Goal: Find specific page/section: Find specific page/section

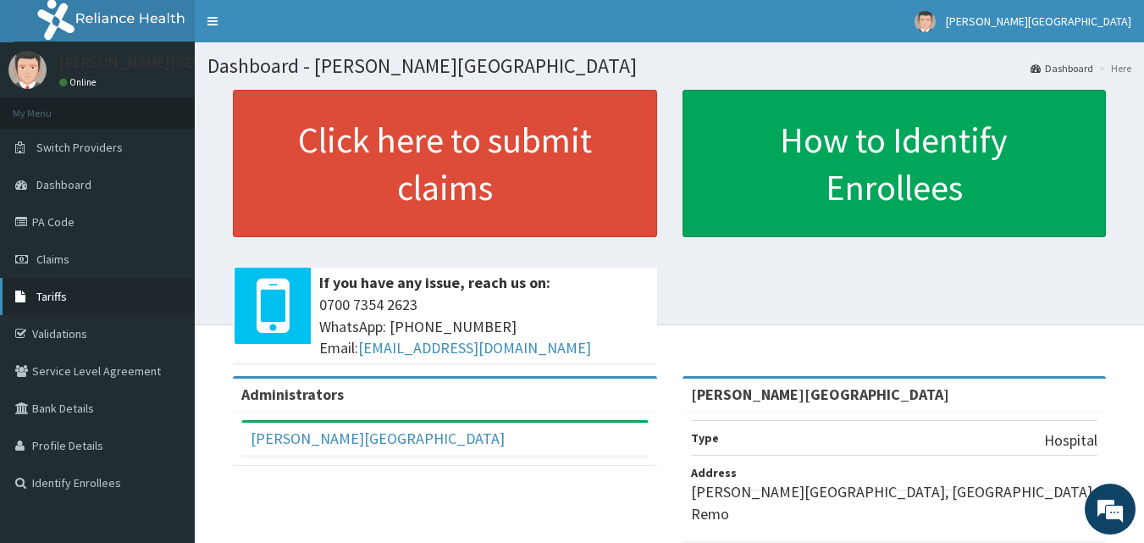
click at [60, 290] on span "Tariffs" at bounding box center [51, 296] width 30 height 15
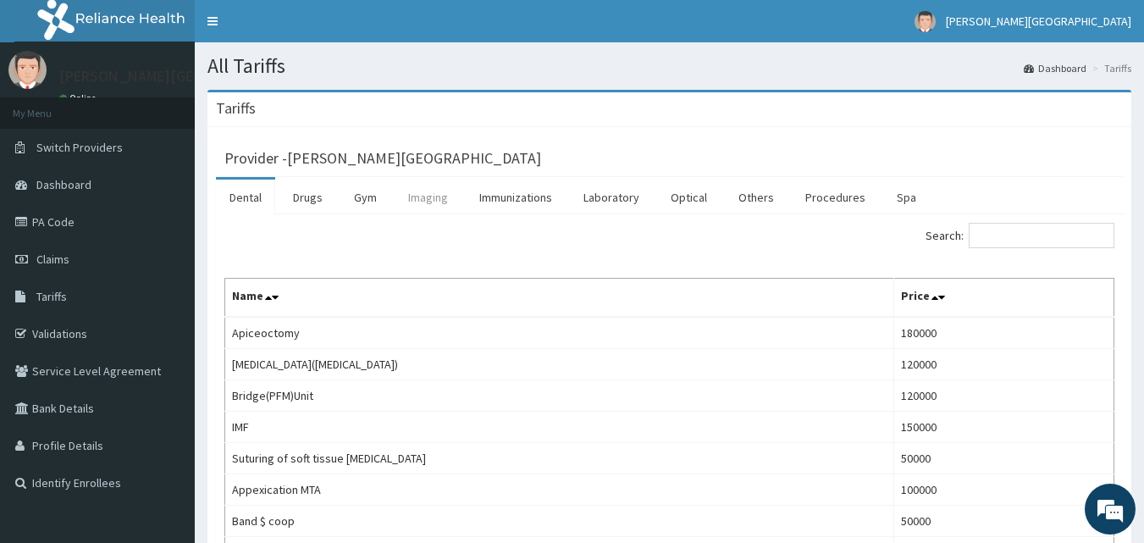
click at [433, 194] on link "Imaging" at bounding box center [427, 197] width 67 height 36
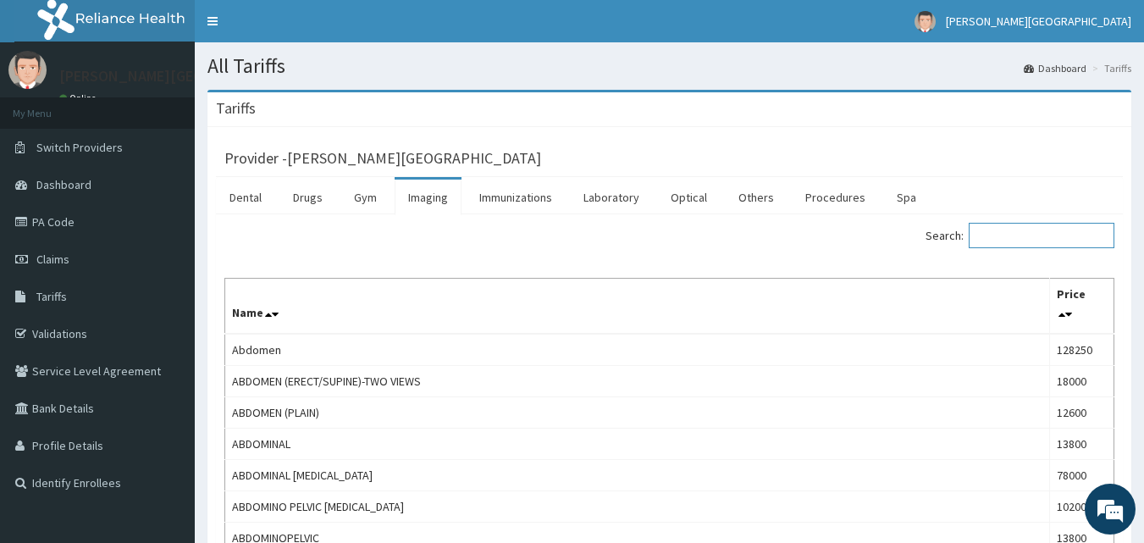
click at [1052, 239] on input "Search:" at bounding box center [1041, 235] width 146 height 25
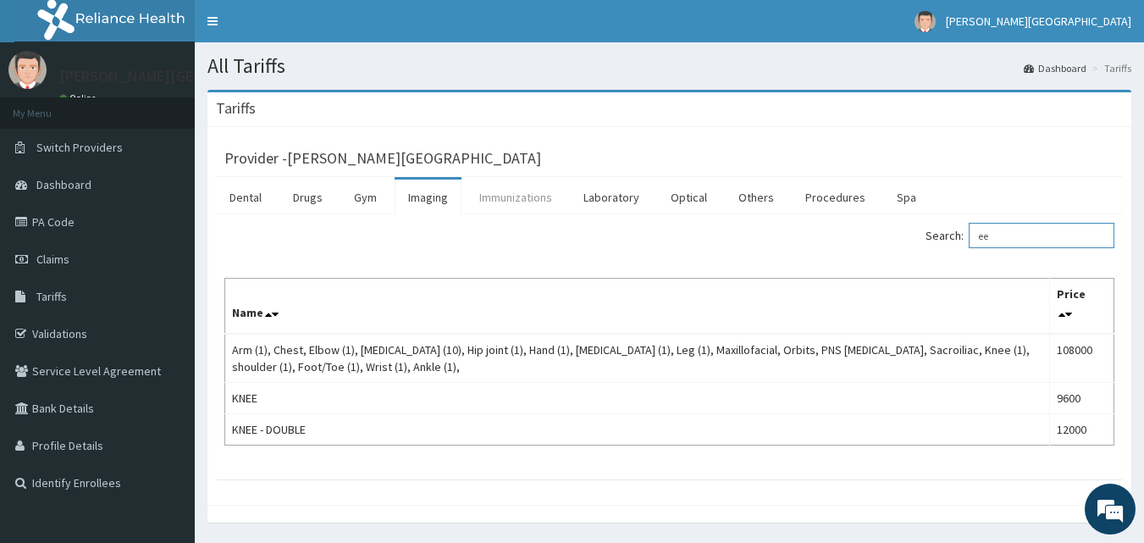
type input "ee"
click at [492, 206] on link "Immunizations" at bounding box center [516, 197] width 100 height 36
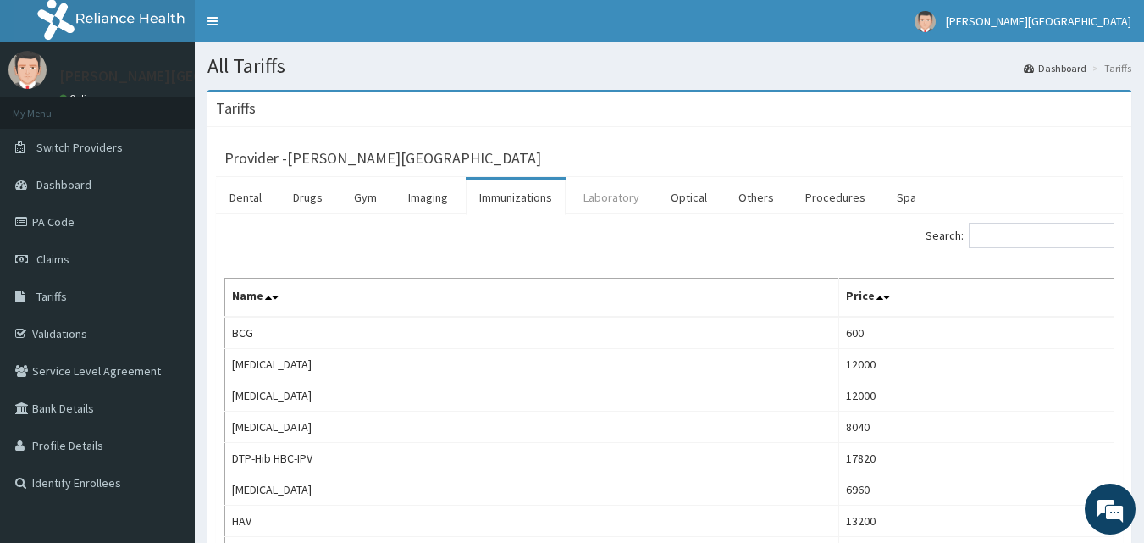
click at [604, 200] on link "Laboratory" at bounding box center [611, 197] width 83 height 36
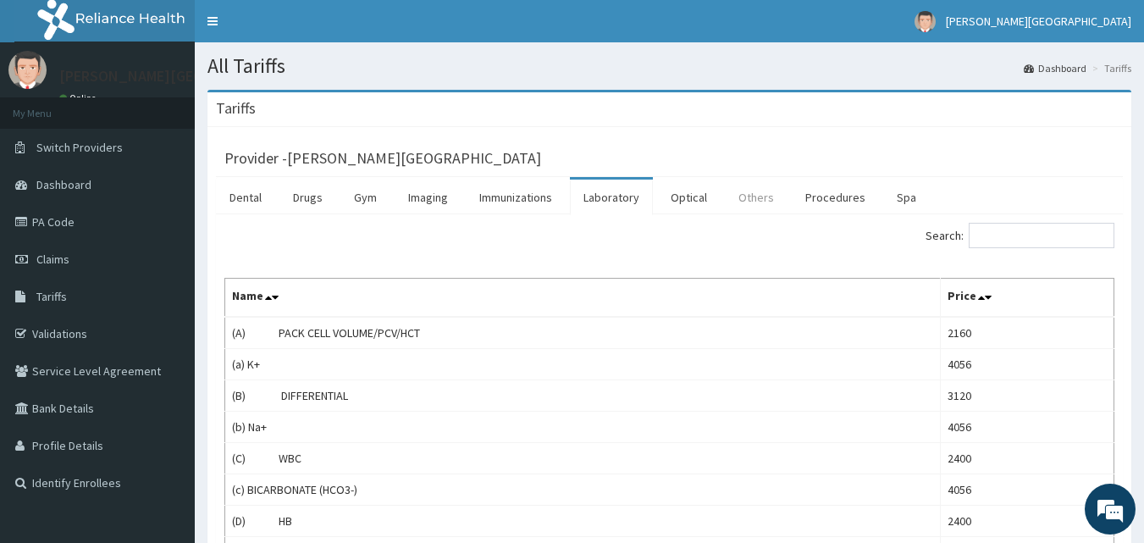
click at [763, 200] on link "Others" at bounding box center [756, 197] width 63 height 36
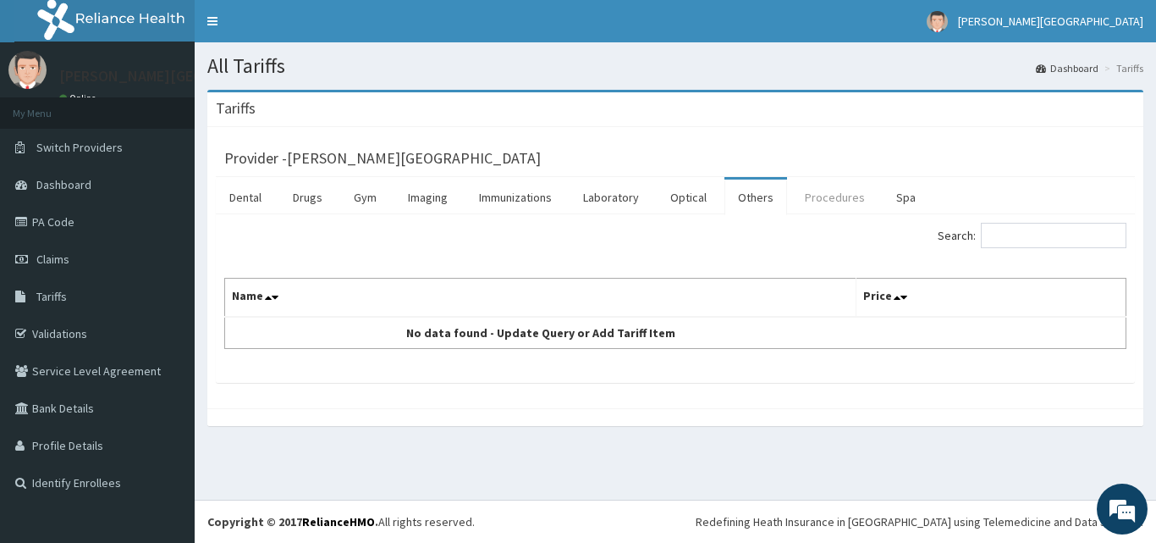
click at [820, 192] on link "Procedures" at bounding box center [834, 197] width 87 height 36
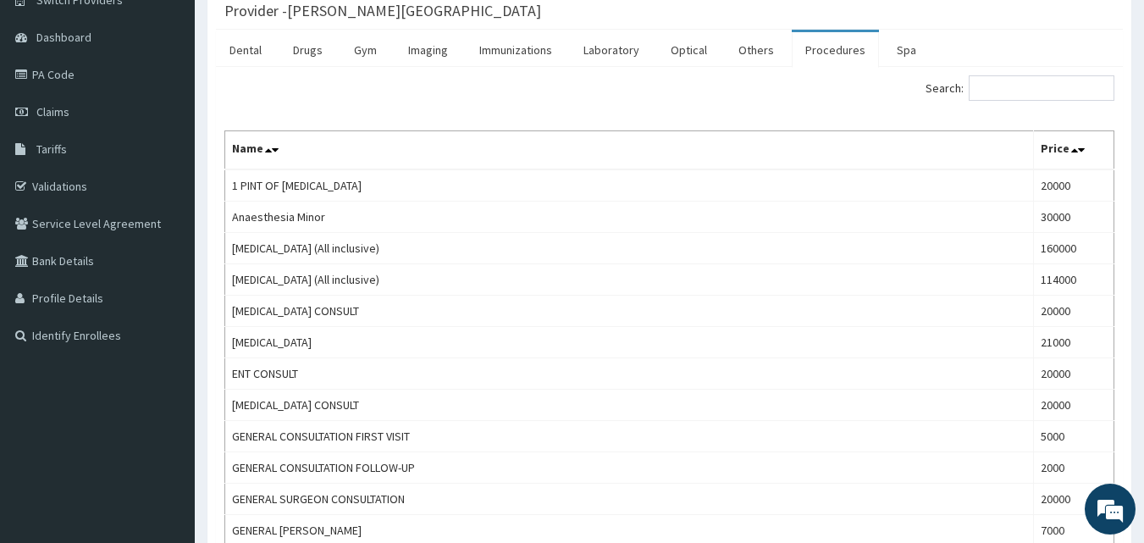
scroll to position [146, 0]
click at [894, 45] on link "Spa" at bounding box center [906, 51] width 47 height 36
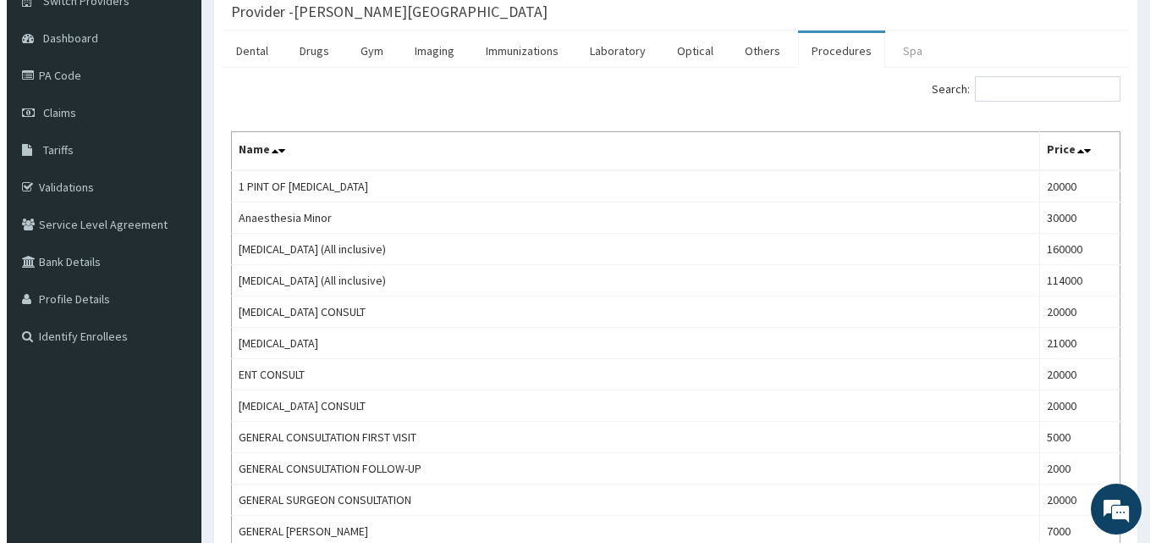
scroll to position [0, 0]
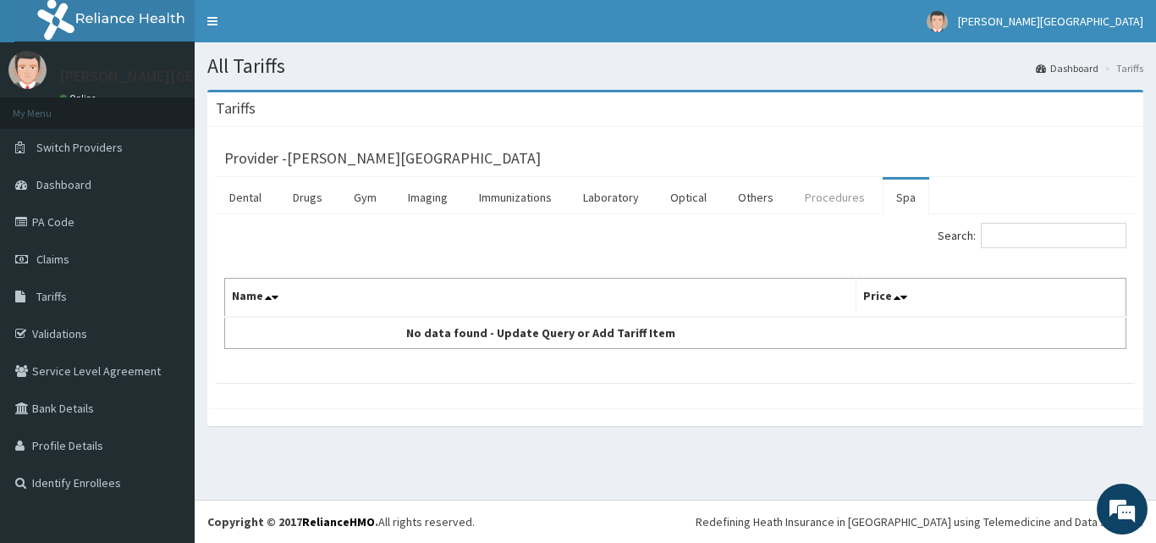
click at [809, 201] on link "Procedures" at bounding box center [834, 197] width 87 height 36
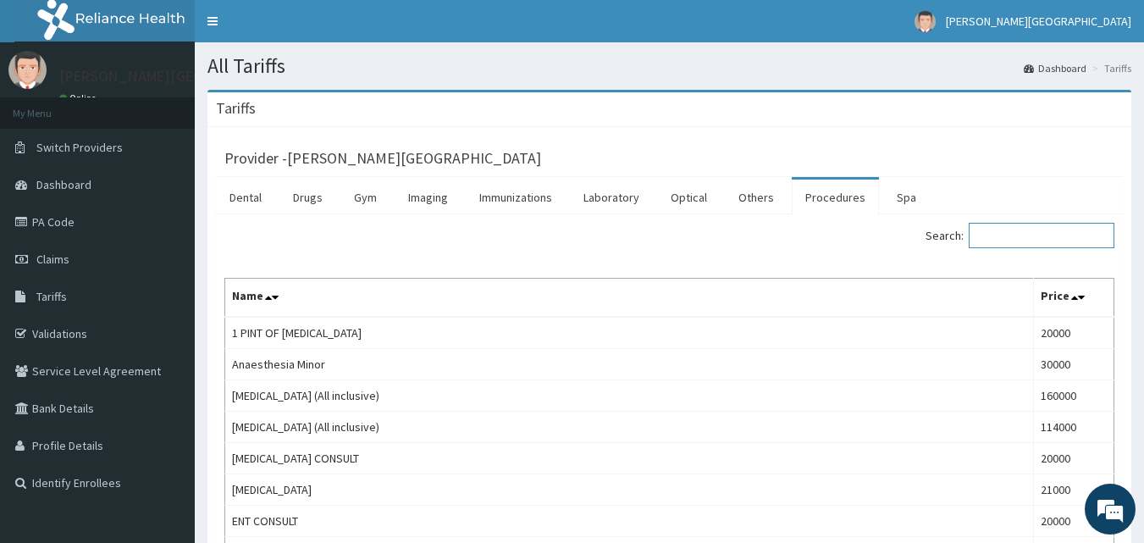
click at [1005, 227] on input "Search:" at bounding box center [1041, 235] width 146 height 25
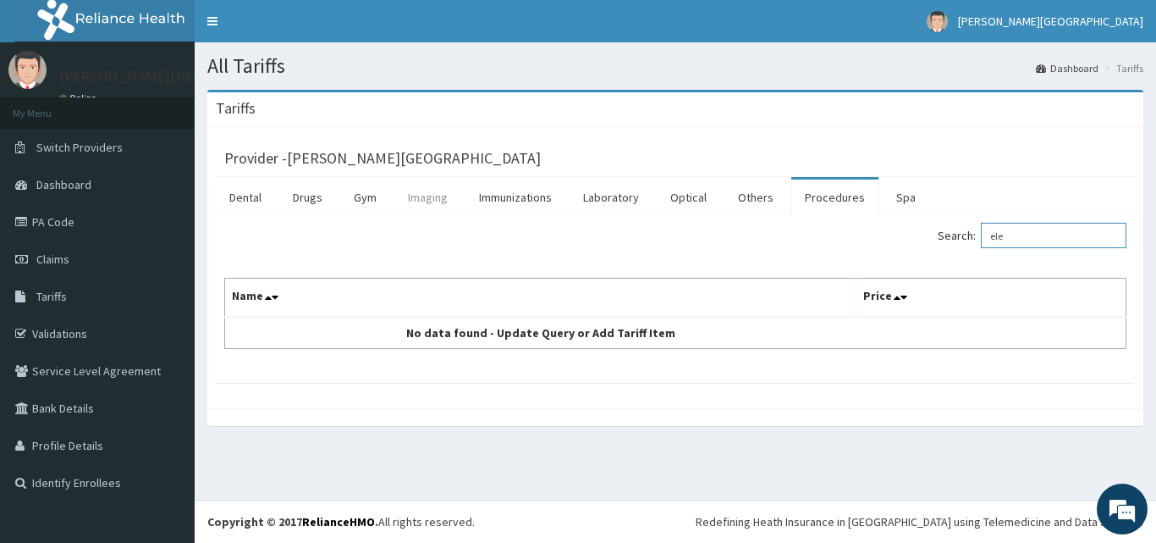
type input "ele"
click at [433, 200] on link "Imaging" at bounding box center [427, 197] width 67 height 36
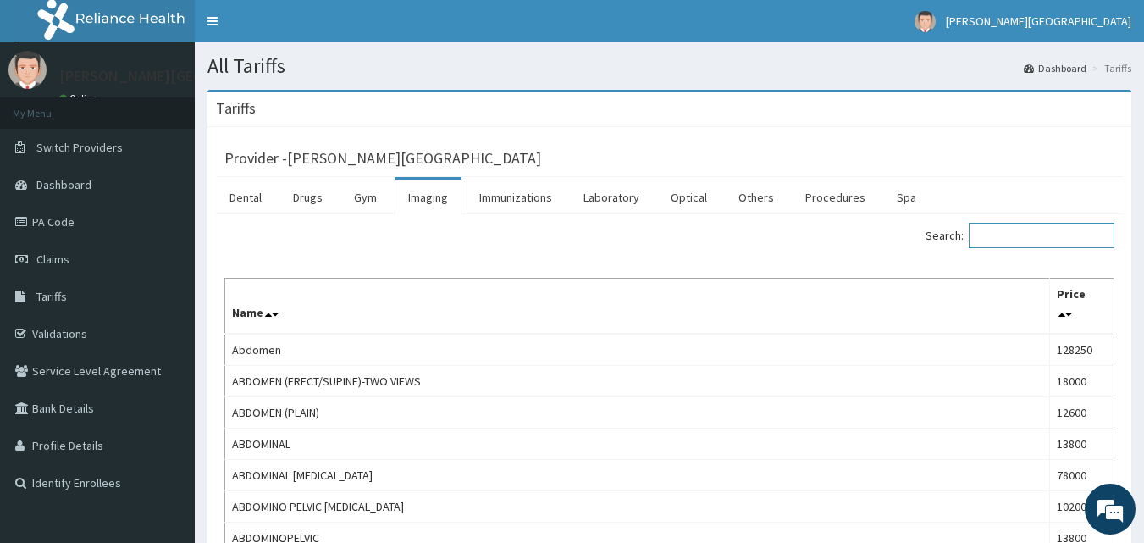
click at [1011, 223] on input "Search:" at bounding box center [1041, 235] width 146 height 25
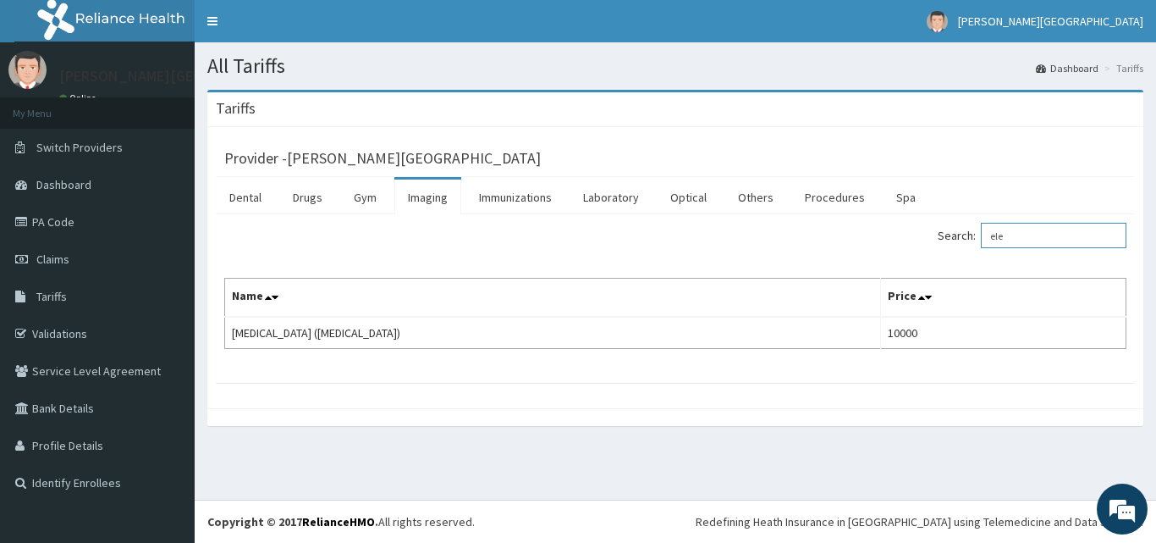
type input "ele"
click at [58, 326] on link "Validations" at bounding box center [97, 333] width 195 height 37
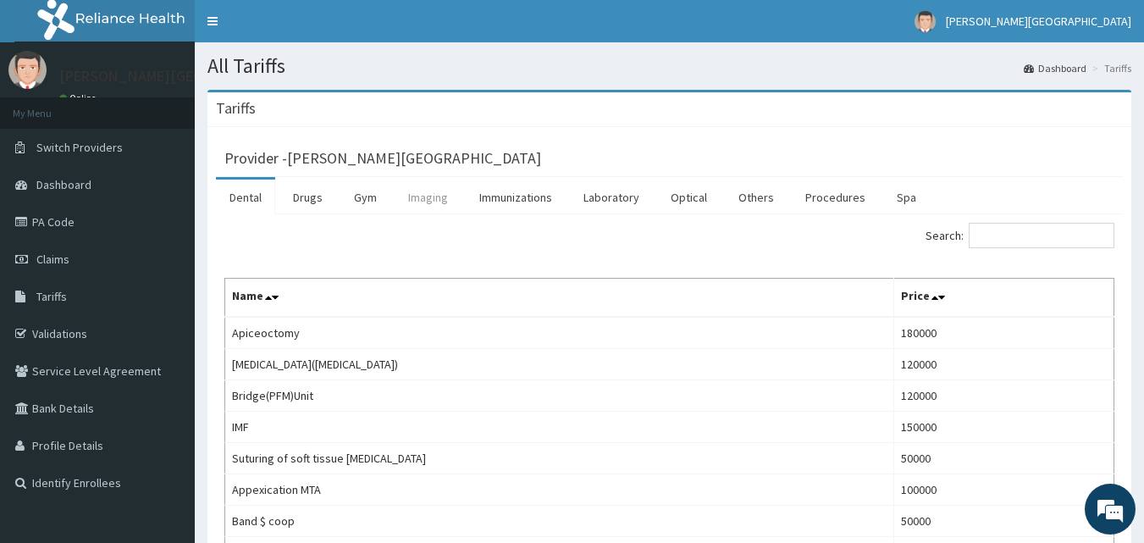
click at [434, 195] on link "Imaging" at bounding box center [427, 197] width 67 height 36
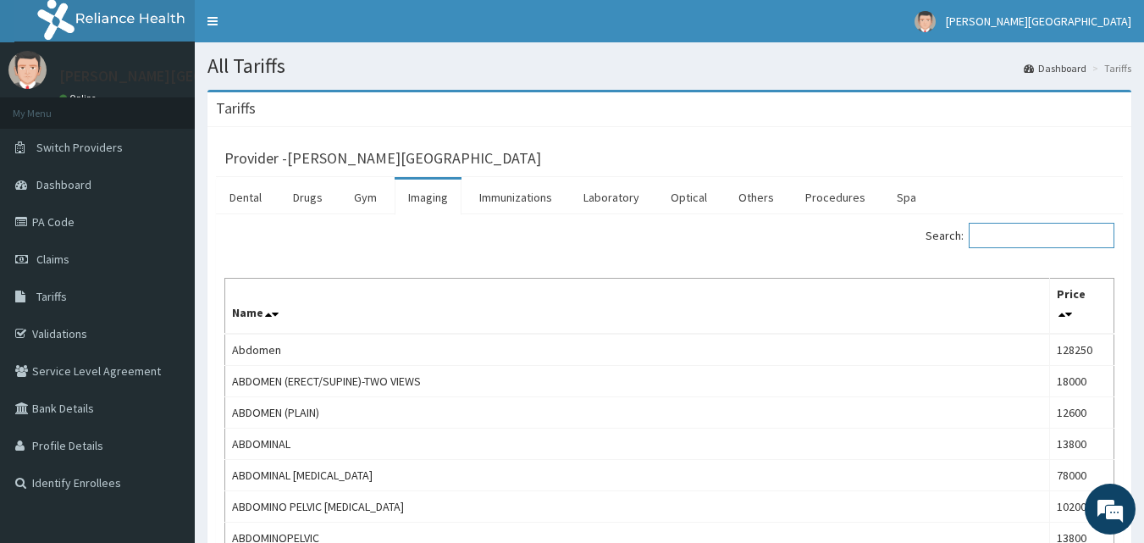
click at [1040, 229] on input "Search:" at bounding box center [1041, 235] width 146 height 25
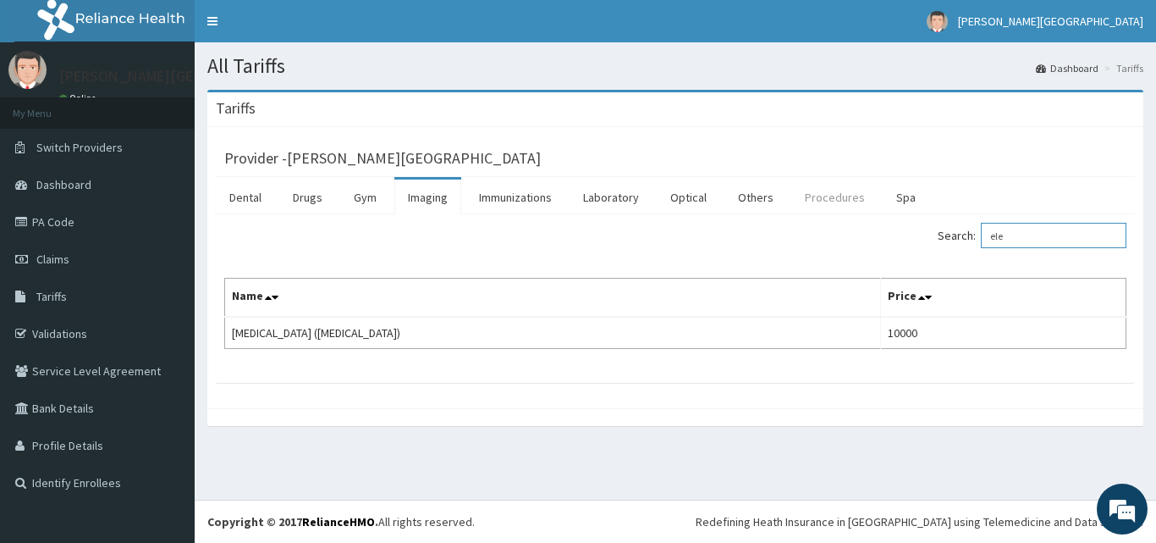
type input "ele"
click at [830, 196] on link "Procedures" at bounding box center [834, 197] width 87 height 36
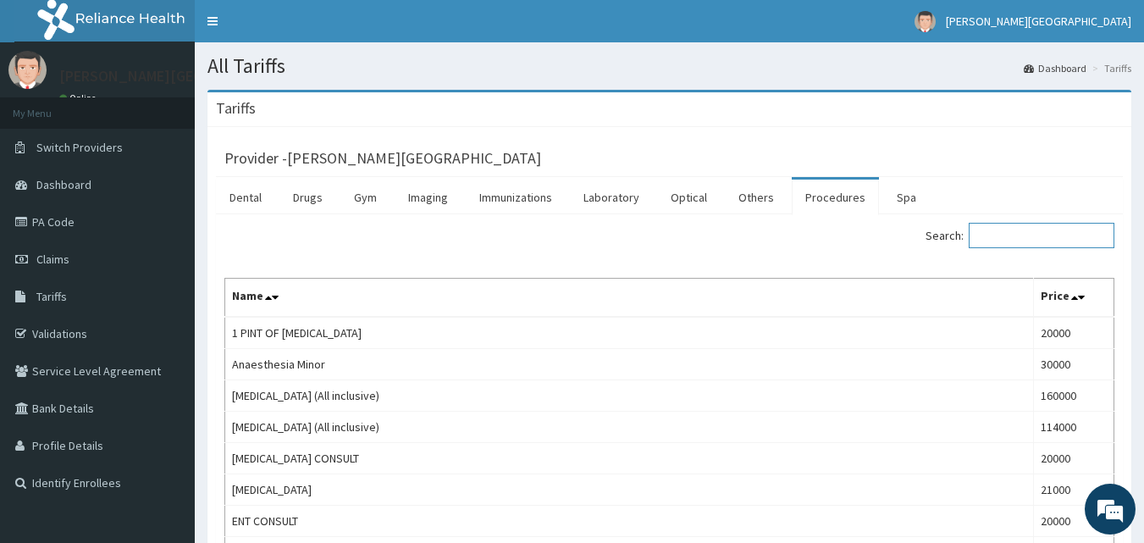
click at [1046, 245] on input "Search:" at bounding box center [1041, 235] width 146 height 25
type input "e"
click at [767, 203] on link "Others" at bounding box center [756, 197] width 63 height 36
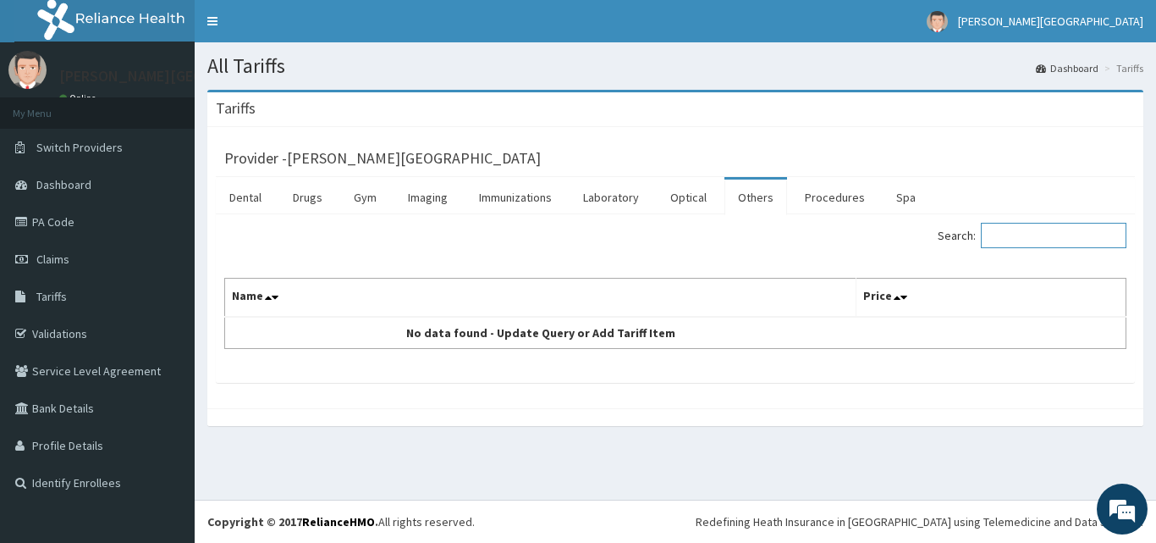
click at [1028, 245] on input "Search:" at bounding box center [1054, 235] width 146 height 25
